Goal: Task Accomplishment & Management: Use online tool/utility

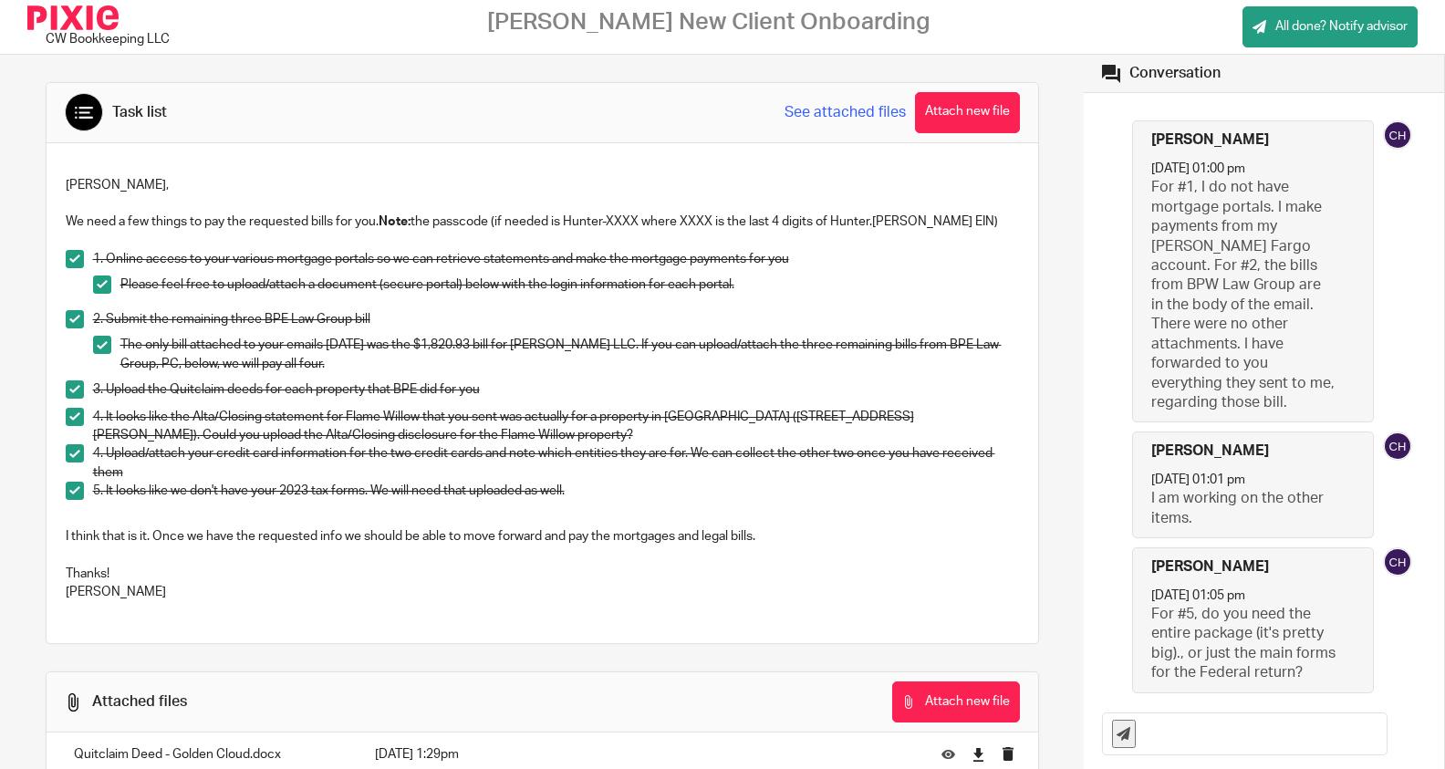
scroll to position [2437, 0]
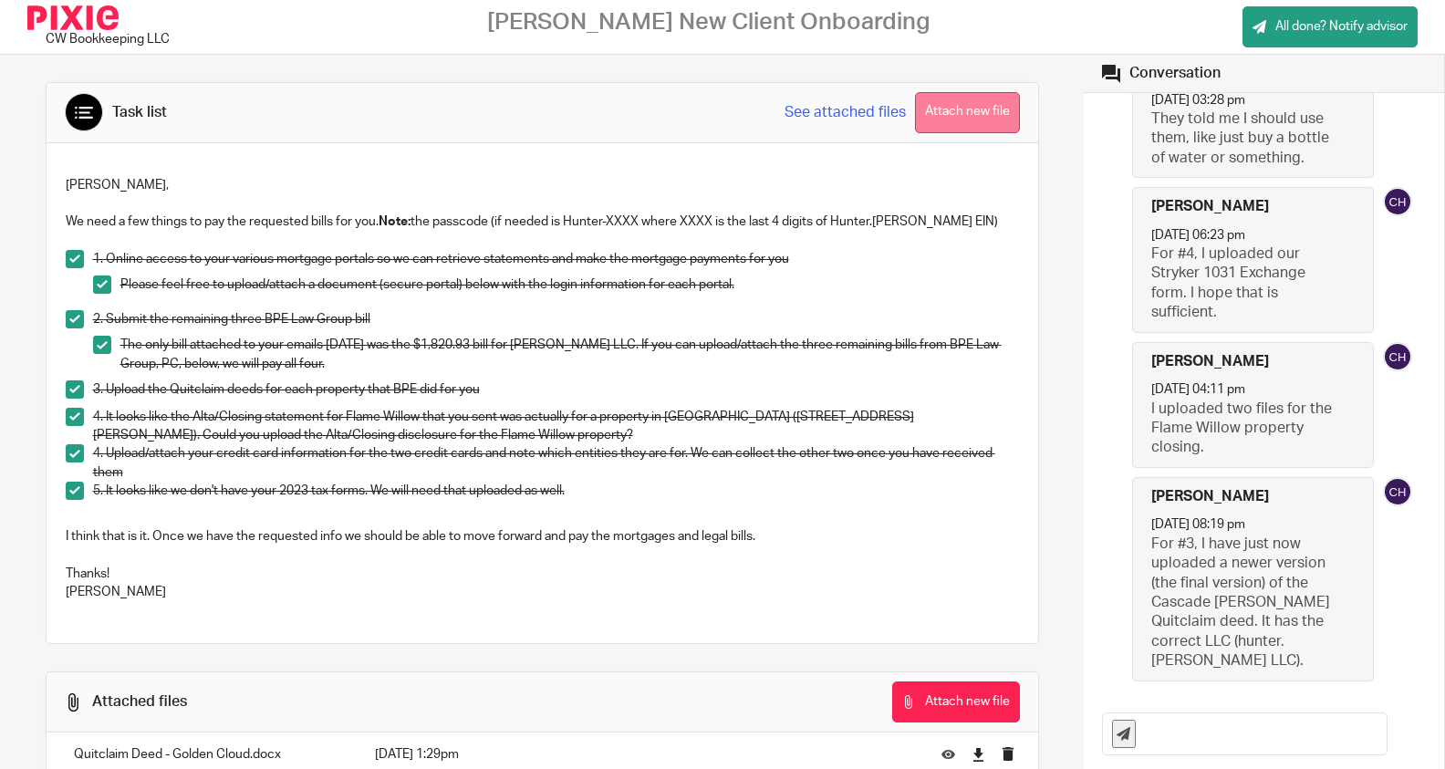
click at [962, 109] on button "Attach new file" at bounding box center [967, 112] width 105 height 41
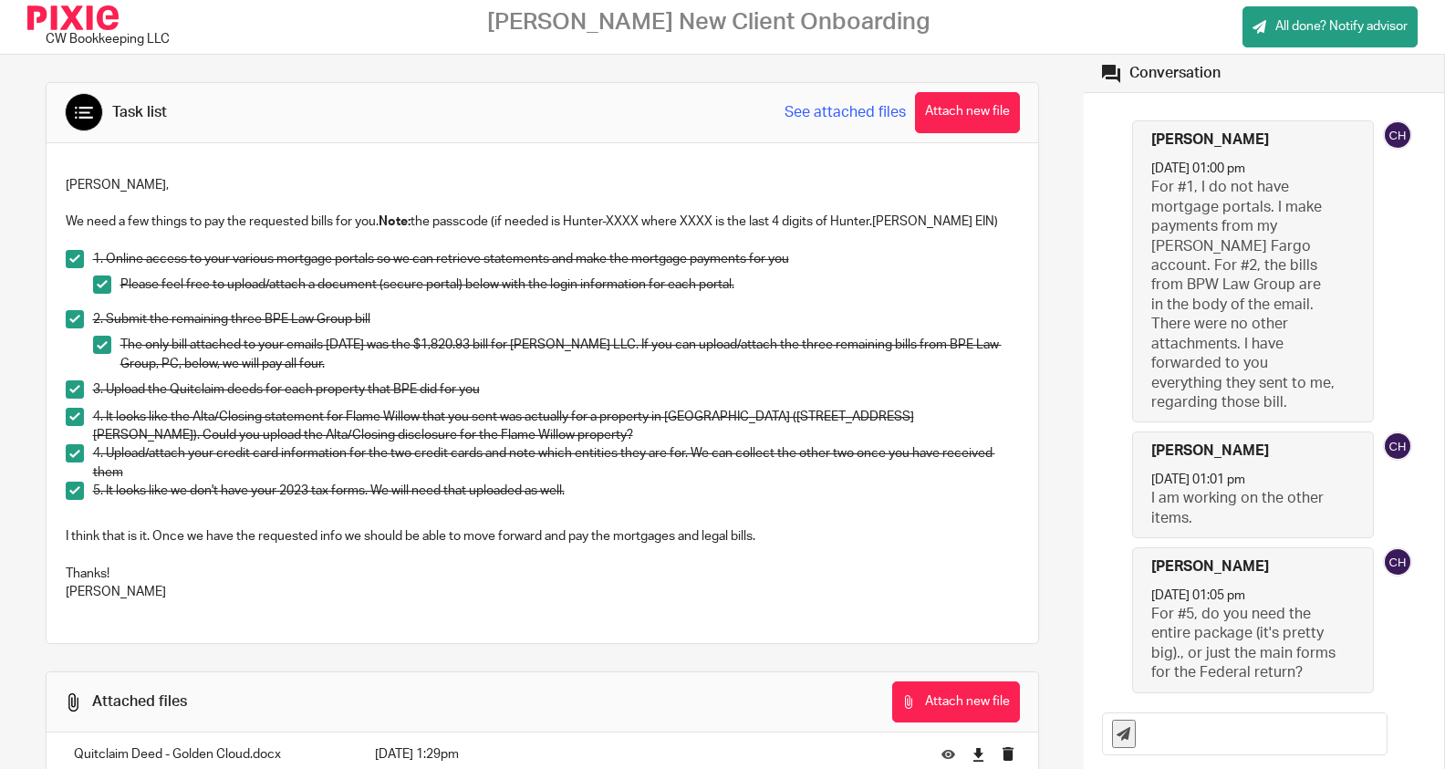
scroll to position [2437, 0]
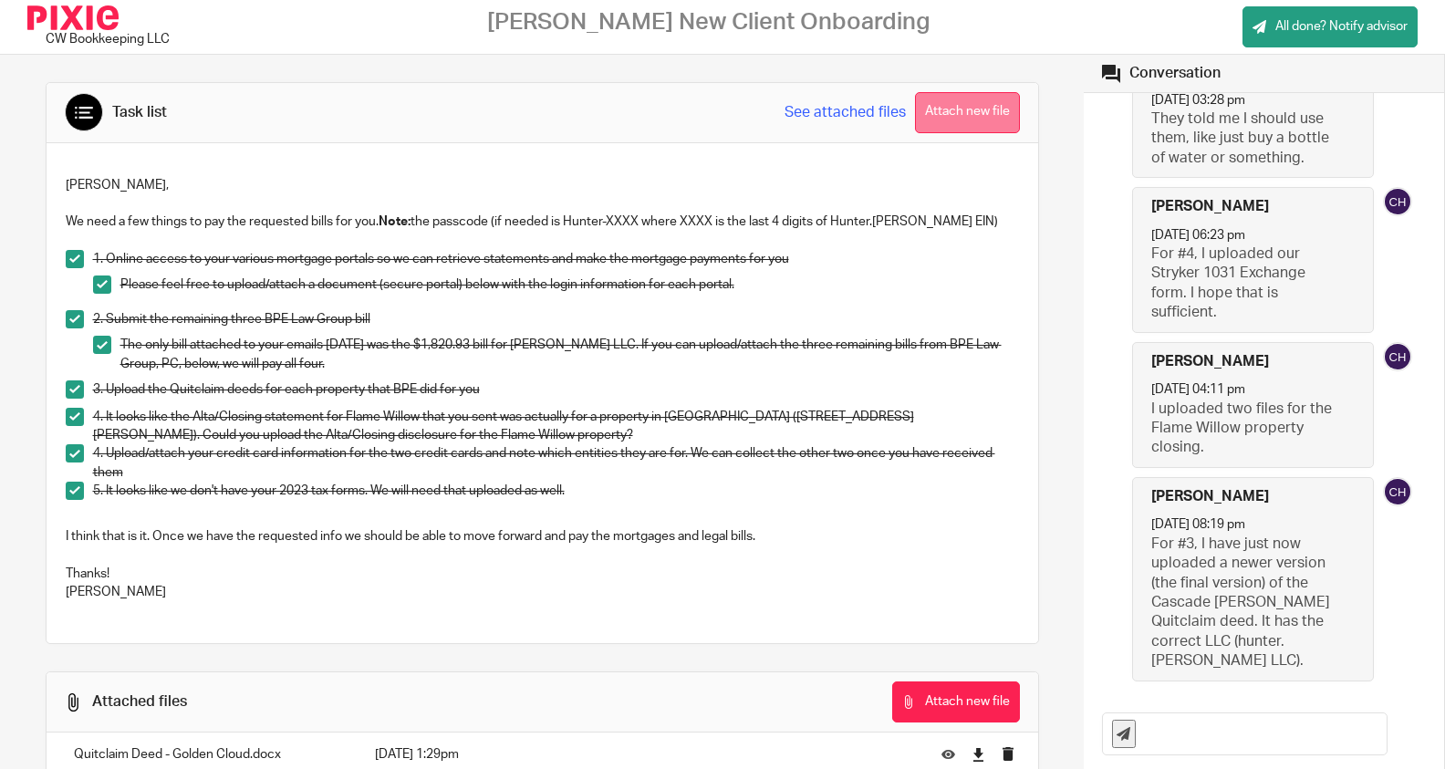
click at [932, 113] on button "Attach new file" at bounding box center [967, 112] width 105 height 41
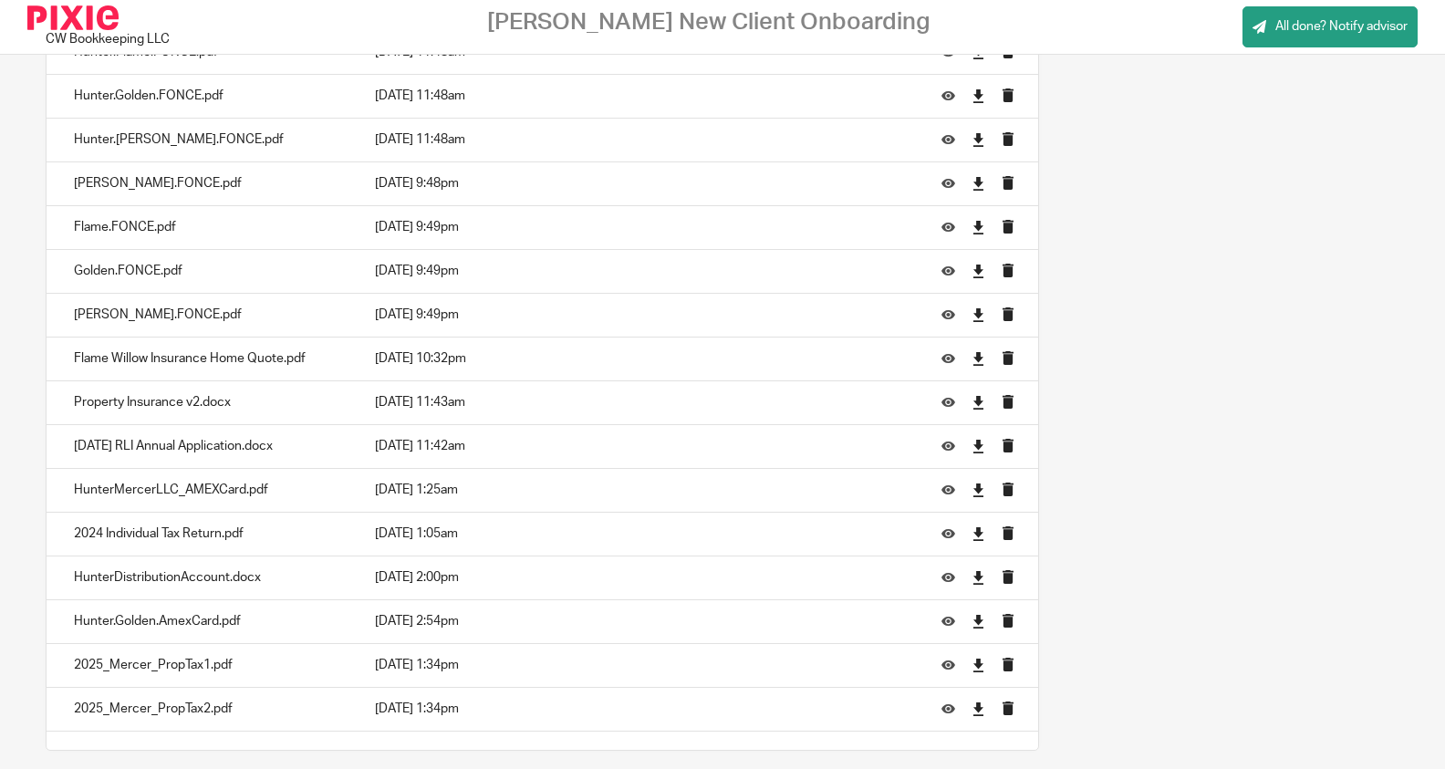
scroll to position [1562, 0]
